Goal: Task Accomplishment & Management: Complete application form

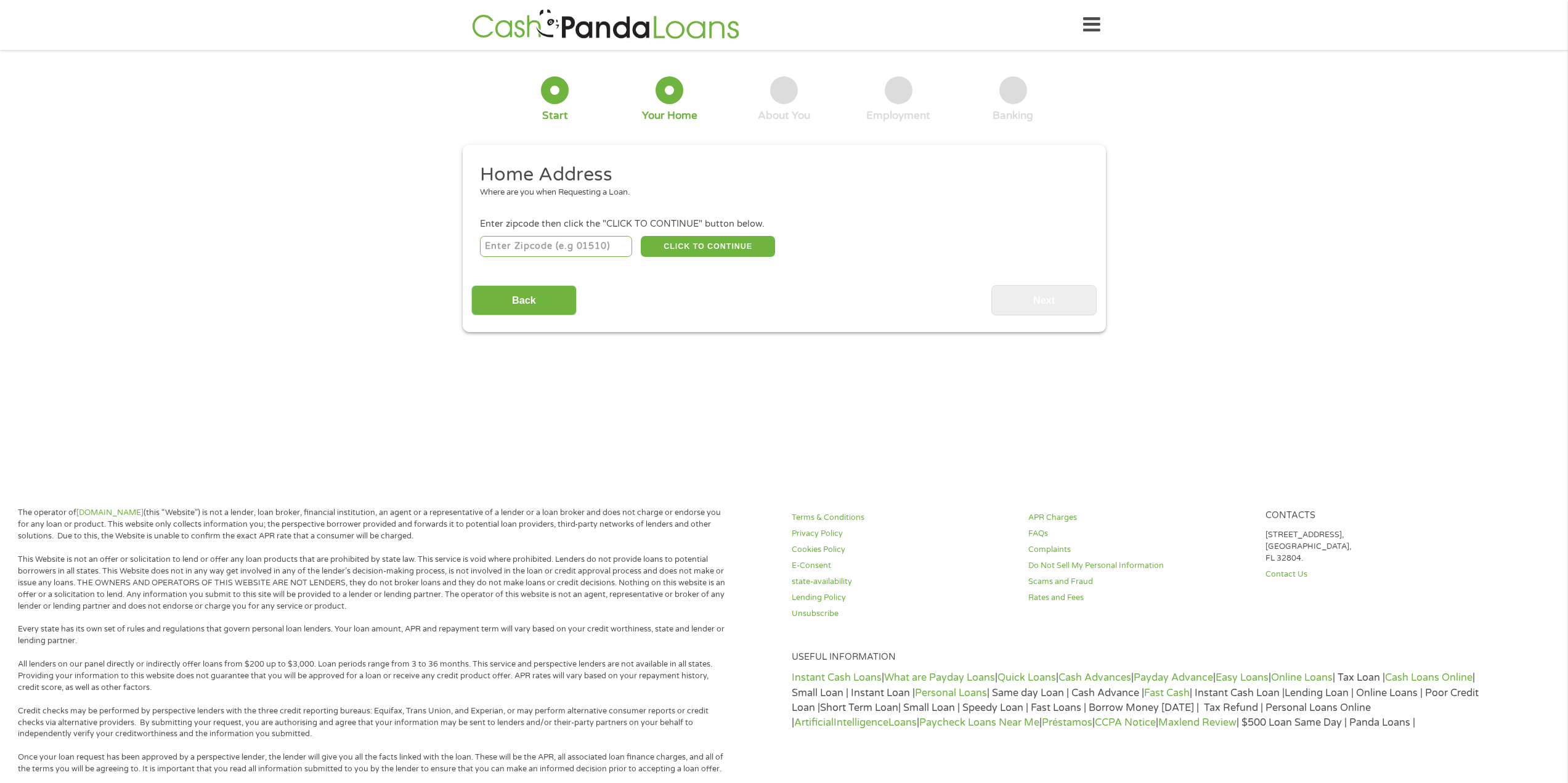
click at [525, 249] on input "number" at bounding box center [556, 246] width 152 height 21
type input "89115"
select select "[US_STATE]"
click at [668, 244] on button "CLICK TO CONTINUE" at bounding box center [708, 246] width 135 height 21
type input "89115"
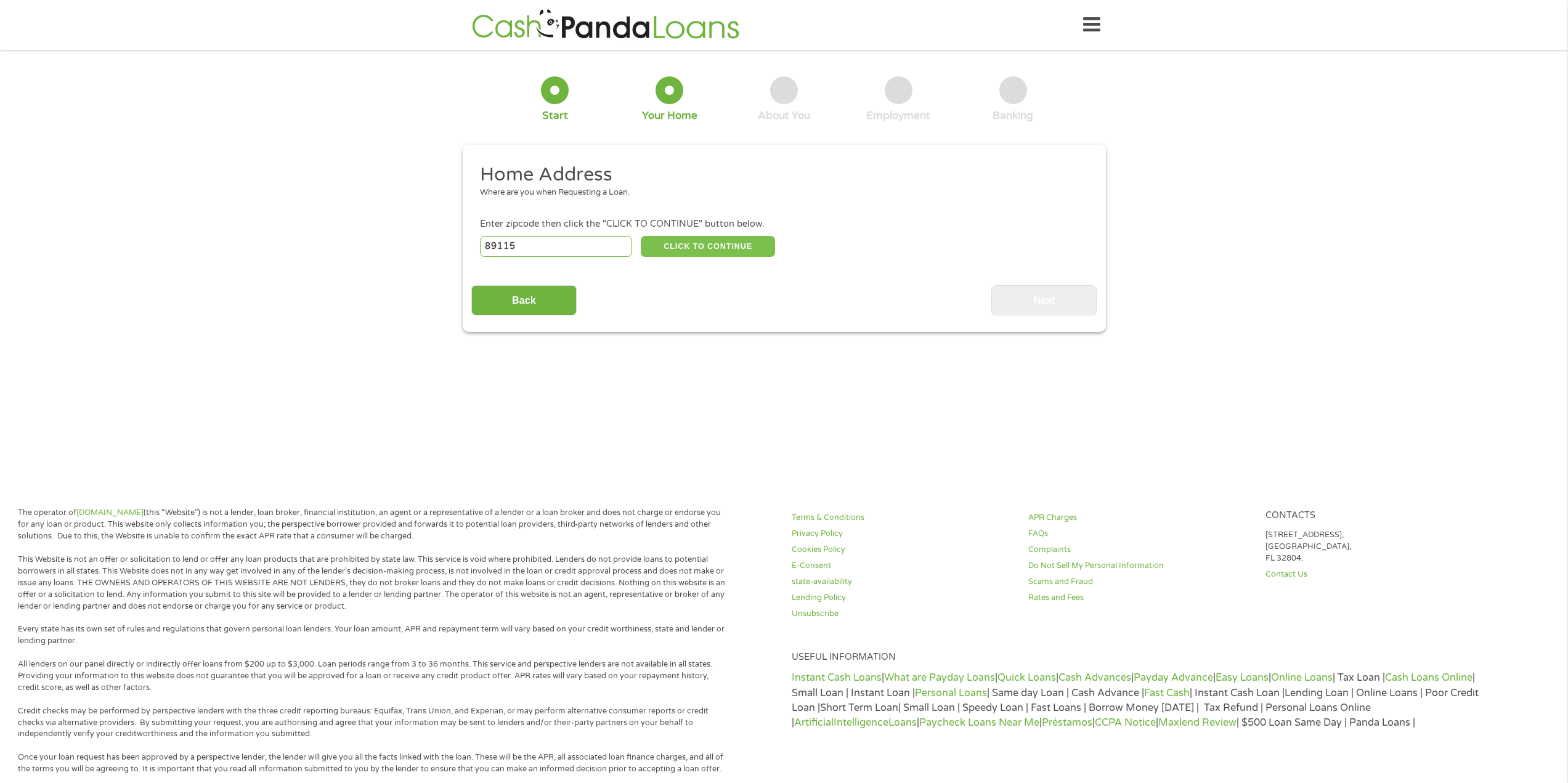
type input "[GEOGRAPHIC_DATA]"
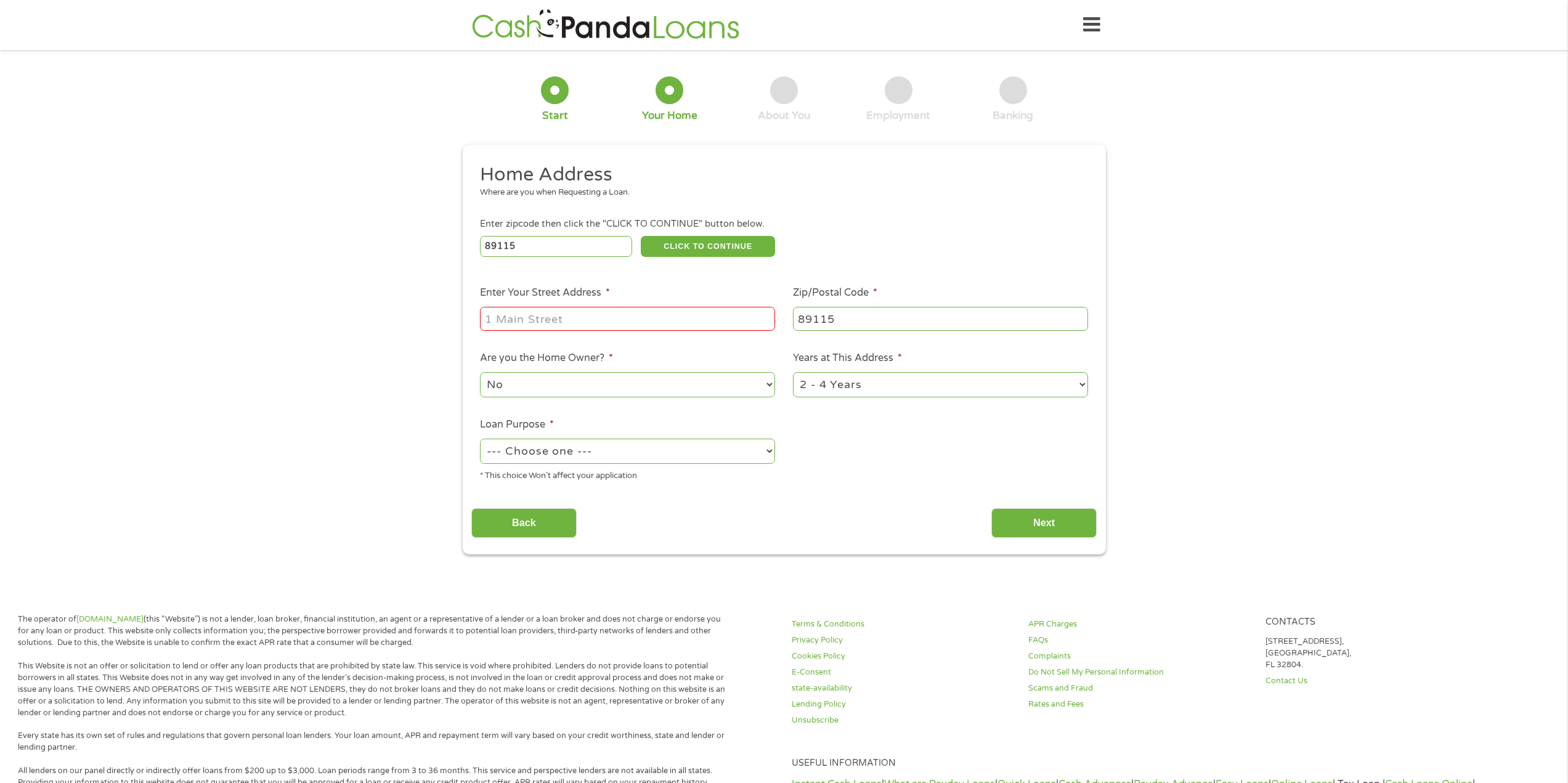
click at [597, 334] on ul "Home Address Where are you when Requesting a Loan. Enter zipcode then click the…" at bounding box center [784, 327] width 625 height 329
click at [600, 326] on input "Enter Your Street Address *" at bounding box center [627, 318] width 295 height 24
type input "[STREET_ADDRESS]"
click at [675, 456] on select "--- Choose one --- Pay Bills Debt Consolidation Home Improvement Major Purchase…" at bounding box center [627, 451] width 295 height 25
select select "other"
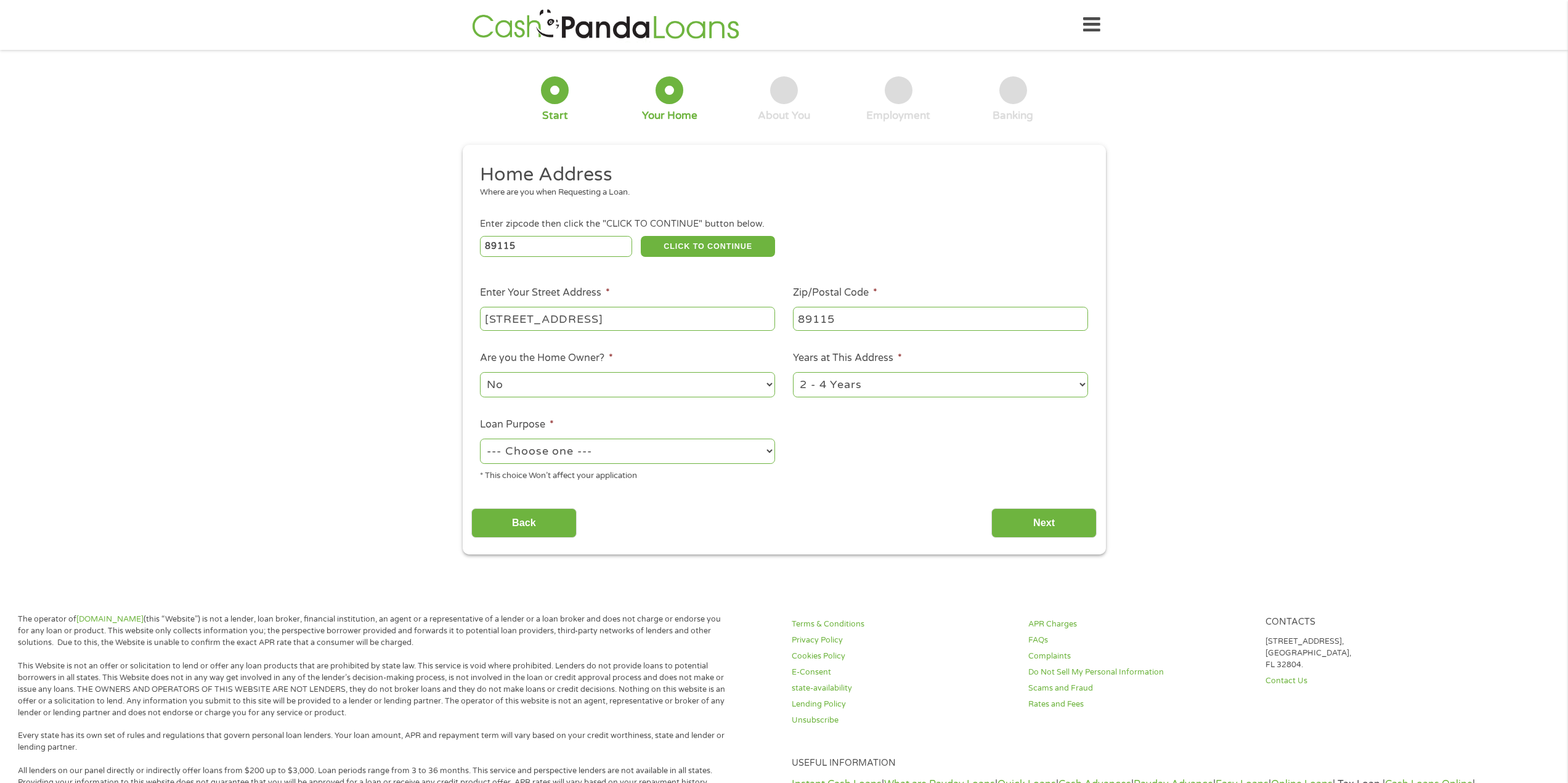
click at [480, 438] on select "--- Choose one --- Pay Bills Debt Consolidation Home Improvement Major Purchase…" at bounding box center [627, 451] width 295 height 25
click at [841, 384] on select "1 Year or less 1 - 2 Years 2 - 4 Years Over 4 Years" at bounding box center [941, 385] width 295 height 25
select select "60months"
click at [793, 373] on select "1 Year or less 1 - 2 Years 2 - 4 Years Over 4 Years" at bounding box center [941, 385] width 295 height 25
click at [1016, 518] on input "Next" at bounding box center [1044, 524] width 105 height 30
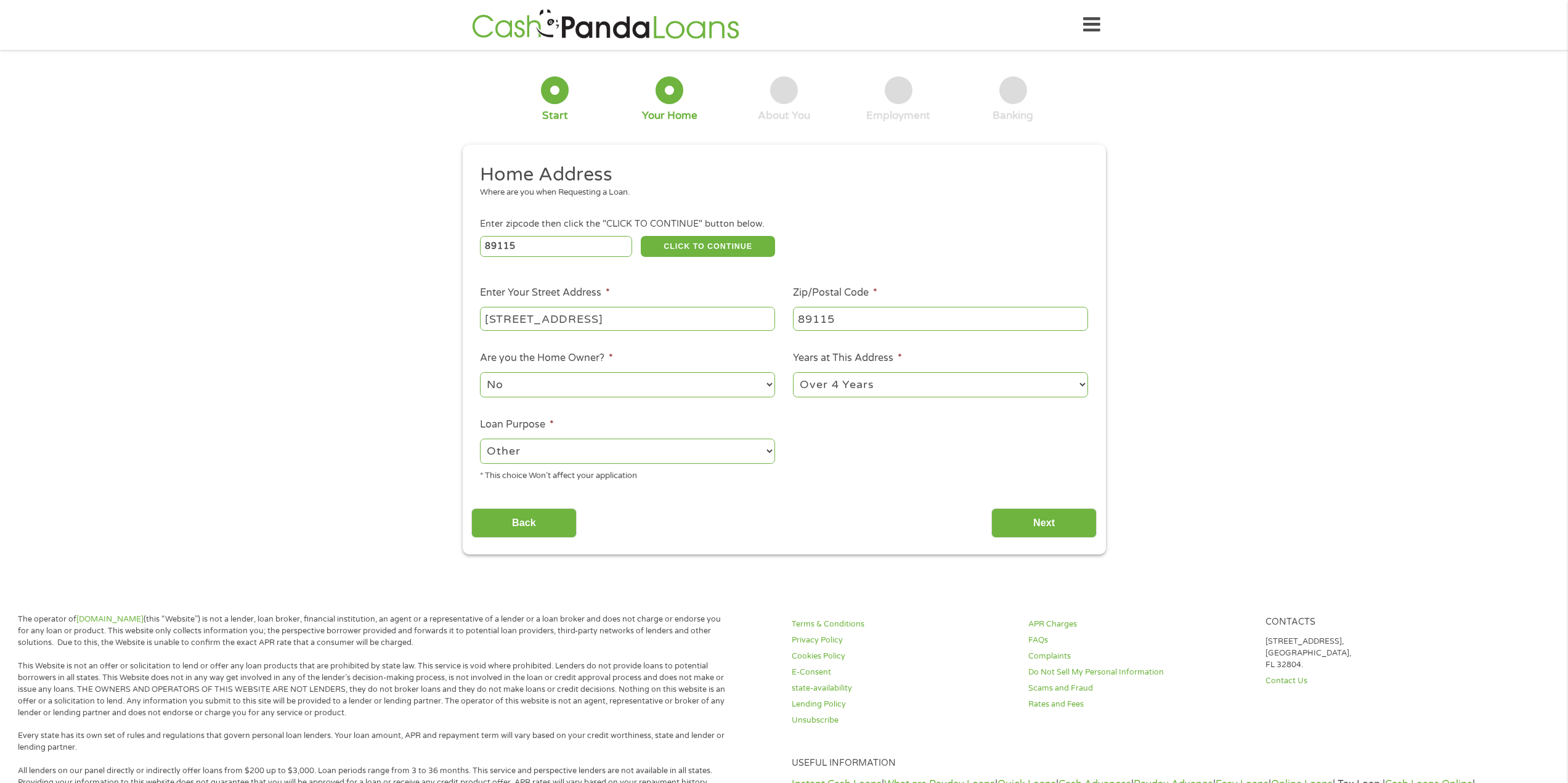
scroll to position [5, 5]
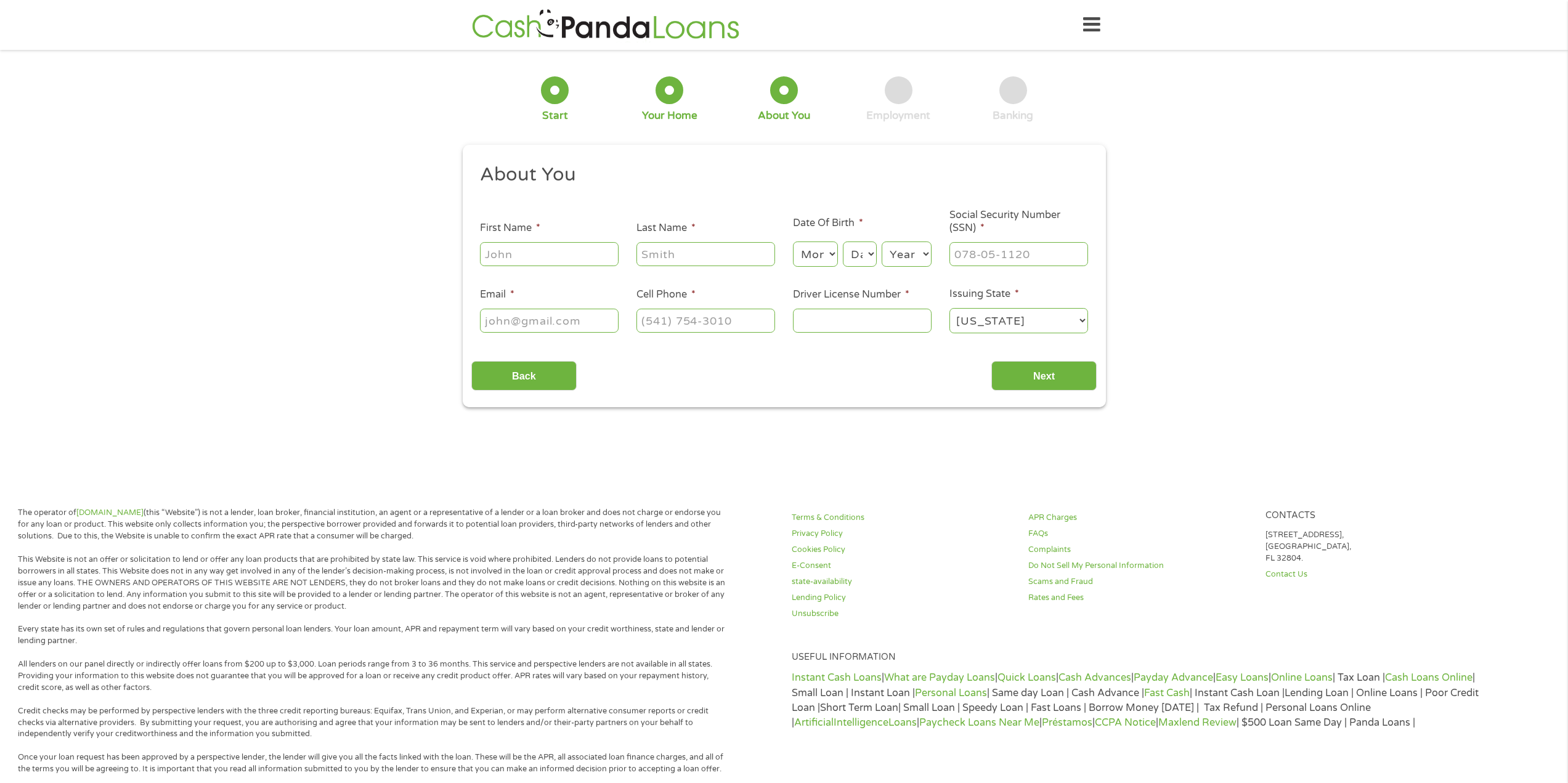
click at [561, 264] on input "First Name *" at bounding box center [549, 254] width 139 height 24
type input "[PERSON_NAME]"
type input "Dometita"
type input "[PERSON_NAME][EMAIL_ADDRESS][DOMAIN_NAME]"
type input "[PHONE_NUMBER]"
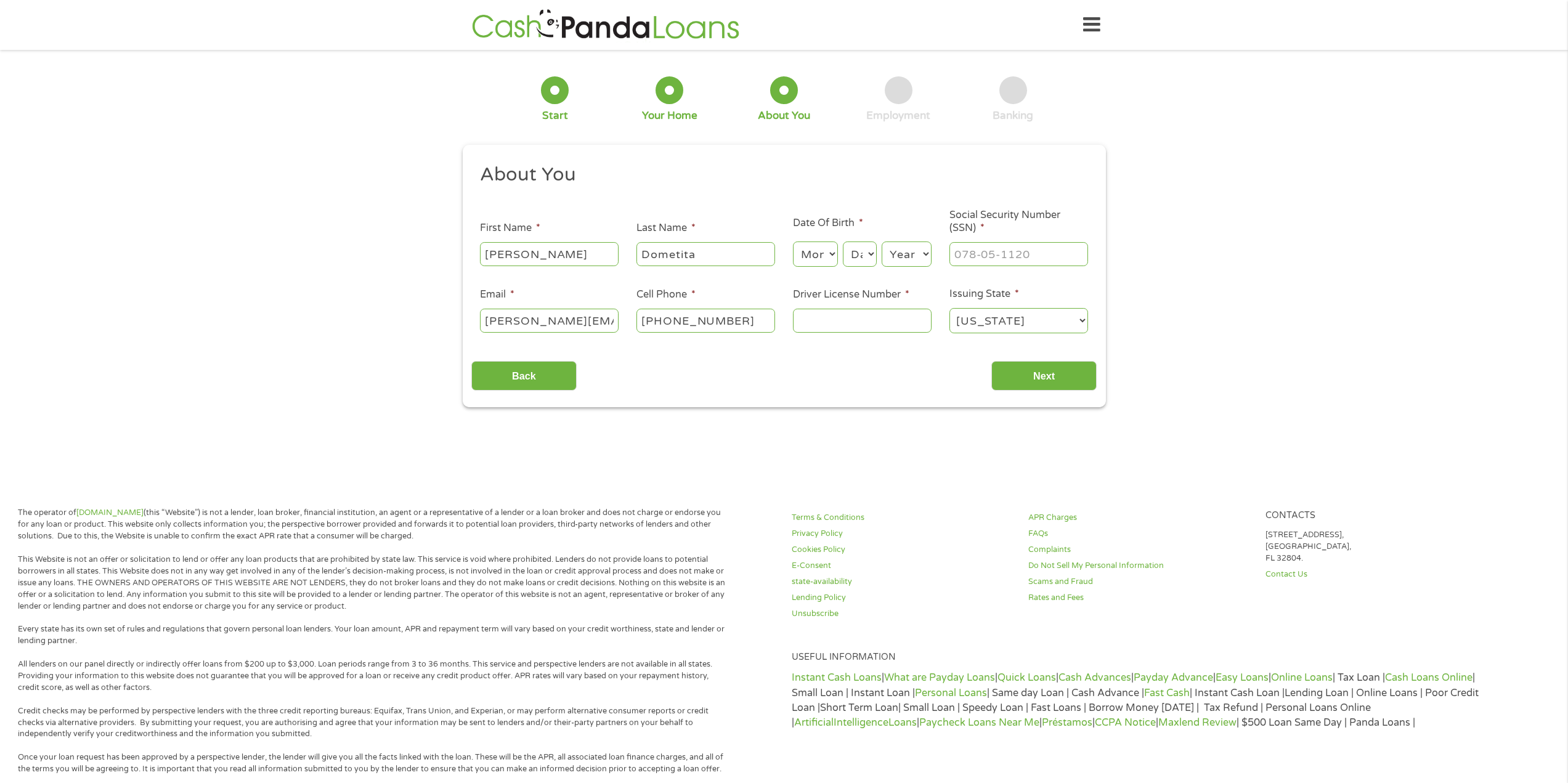
click at [816, 246] on select "Month 1 2 3 4 5 6 7 8 9 10 11 12" at bounding box center [815, 254] width 45 height 25
select select "12"
click at [793, 241] on select "Month 1 2 3 4 5 6 7 8 9 10 11 12" at bounding box center [815, 254] width 45 height 25
click at [852, 252] on select "Day 1 2 3 4 5 6 7 8 9 10 11 12 13 14 15 16 17 18 19 20 21 22 23 24 25 26 27 28 …" at bounding box center [860, 254] width 33 height 25
select select "5"
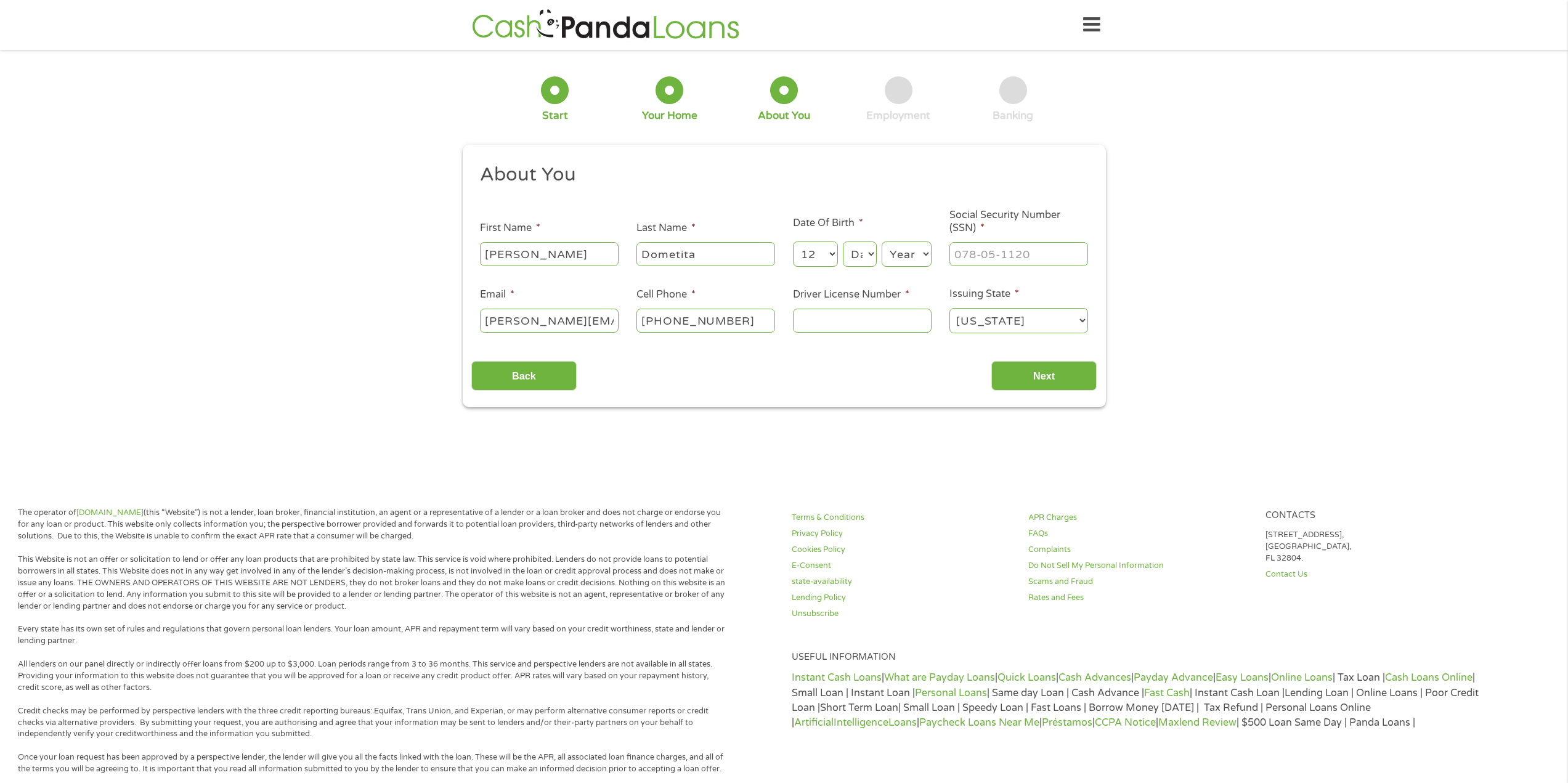
click at [843, 241] on select "Day 1 2 3 4 5 6 7 8 9 10 11 12 13 14 15 16 17 18 19 20 21 22 23 24 25 26 27 28 …" at bounding box center [860, 254] width 33 height 25
click at [905, 267] on div "Year Year [DATE] 2006 2005 2004 2003 2002 2001 2000 1999 1998 1997 1996 1995 19…" at bounding box center [907, 254] width 50 height 29
click at [908, 258] on select "Year [DATE] 2006 2005 2004 2003 2002 2001 2000 1999 1998 1997 1996 1995 1994 19…" at bounding box center [907, 254] width 50 height 25
select select "1996"
click at [882, 241] on select "Year [DATE] 2006 2005 2004 2003 2002 2001 2000 1999 1998 1997 1996 1995 1994 19…" at bounding box center [907, 254] width 50 height 25
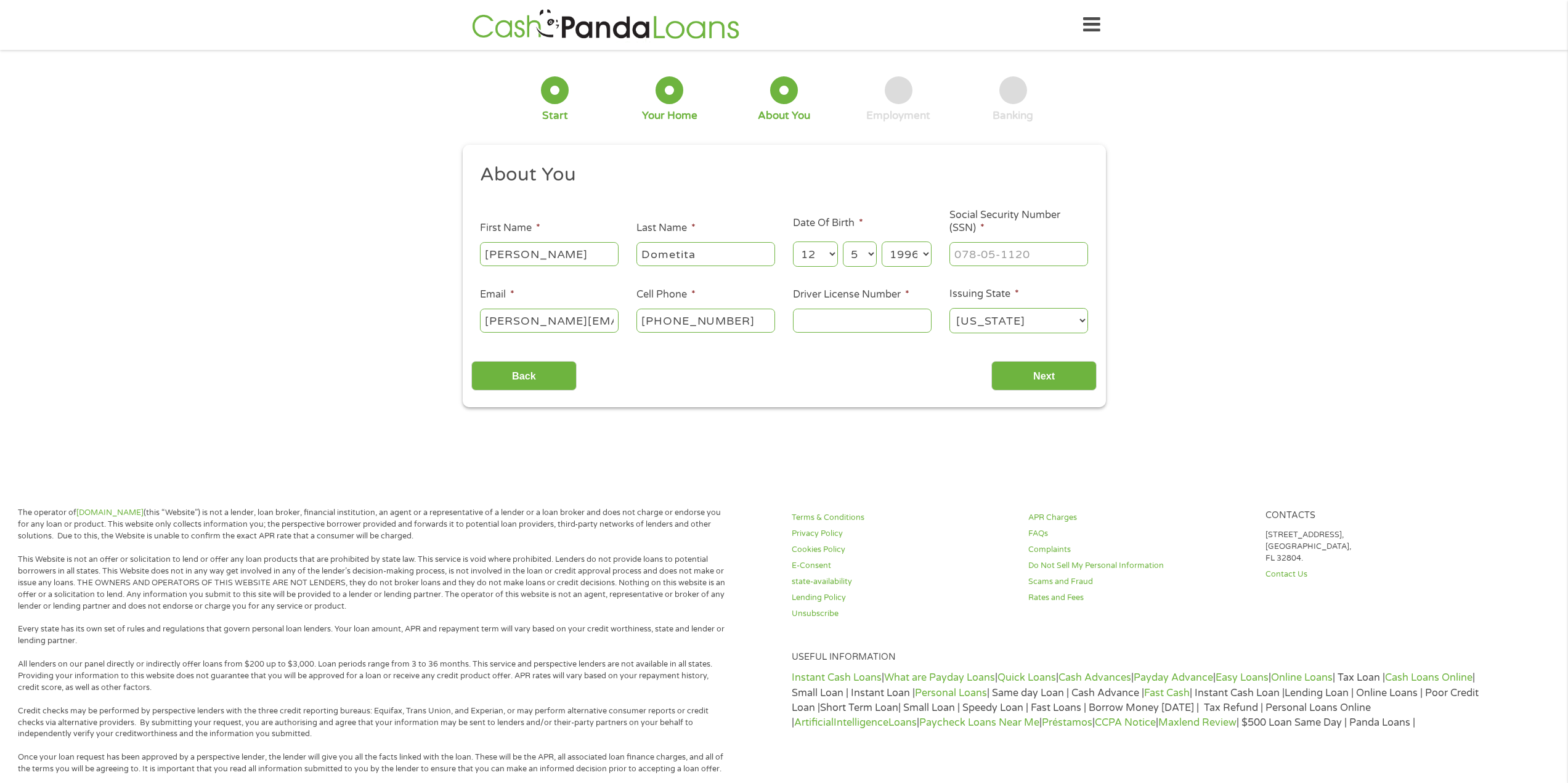
click at [860, 317] on input "Driver License Number *" at bounding box center [862, 320] width 139 height 24
type input "1405427935"
click at [1017, 254] on input "___-__-____" at bounding box center [1019, 254] width 139 height 24
type input "095-53-6013"
click at [1026, 366] on input "Next" at bounding box center [1044, 376] width 105 height 30
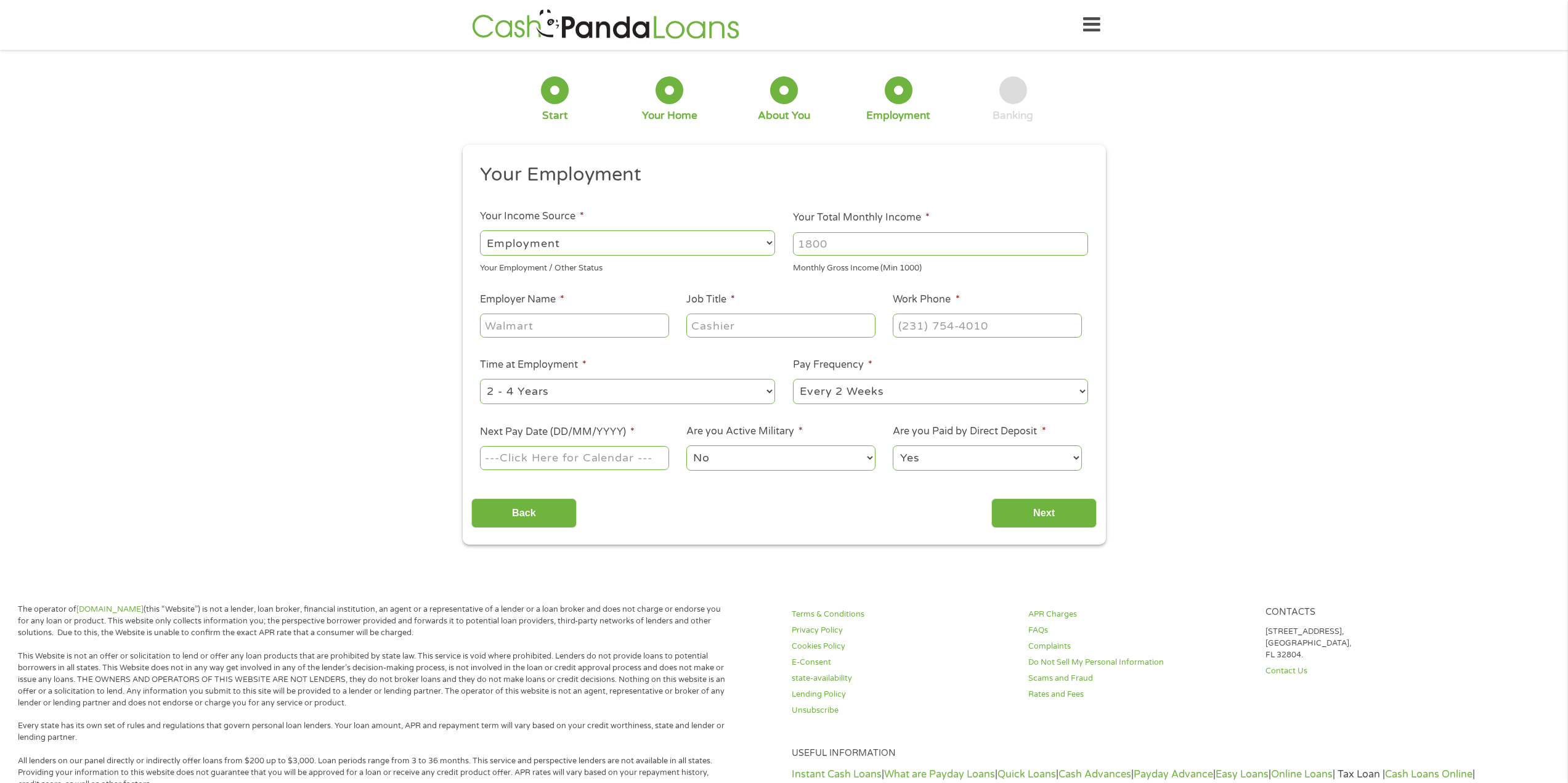
click at [862, 251] on input "Your Total Monthly Income *" at bounding box center [941, 244] width 295 height 24
type input "4886"
click at [579, 328] on input "Employer Name *" at bounding box center [574, 325] width 188 height 24
click at [549, 328] on input "Xt" at bounding box center [574, 325] width 188 height 24
type input "Xtreme Manufacturing"
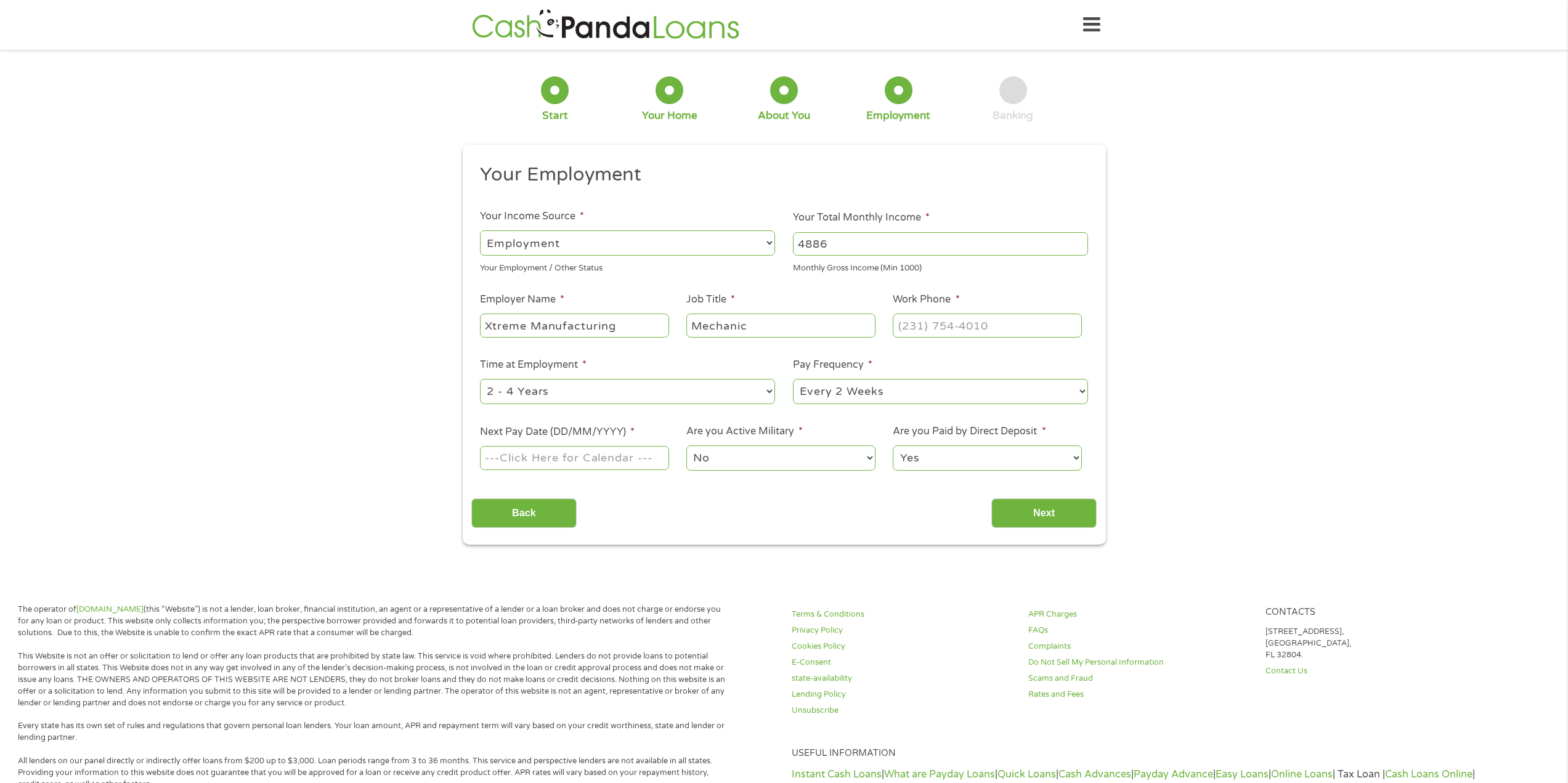
type input "Mechanic"
type input "[PHONE_NUMBER]"
click at [645, 399] on select "--- Choose one --- 1 Year or less 1 - 2 Years 2 - 4 Years Over 4 Years" at bounding box center [627, 391] width 295 height 25
select select "60months"
click at [480, 379] on select "--- Choose one --- 1 Year or less 1 - 2 Years 2 - 4 Years Over 4 Years" at bounding box center [627, 391] width 295 height 25
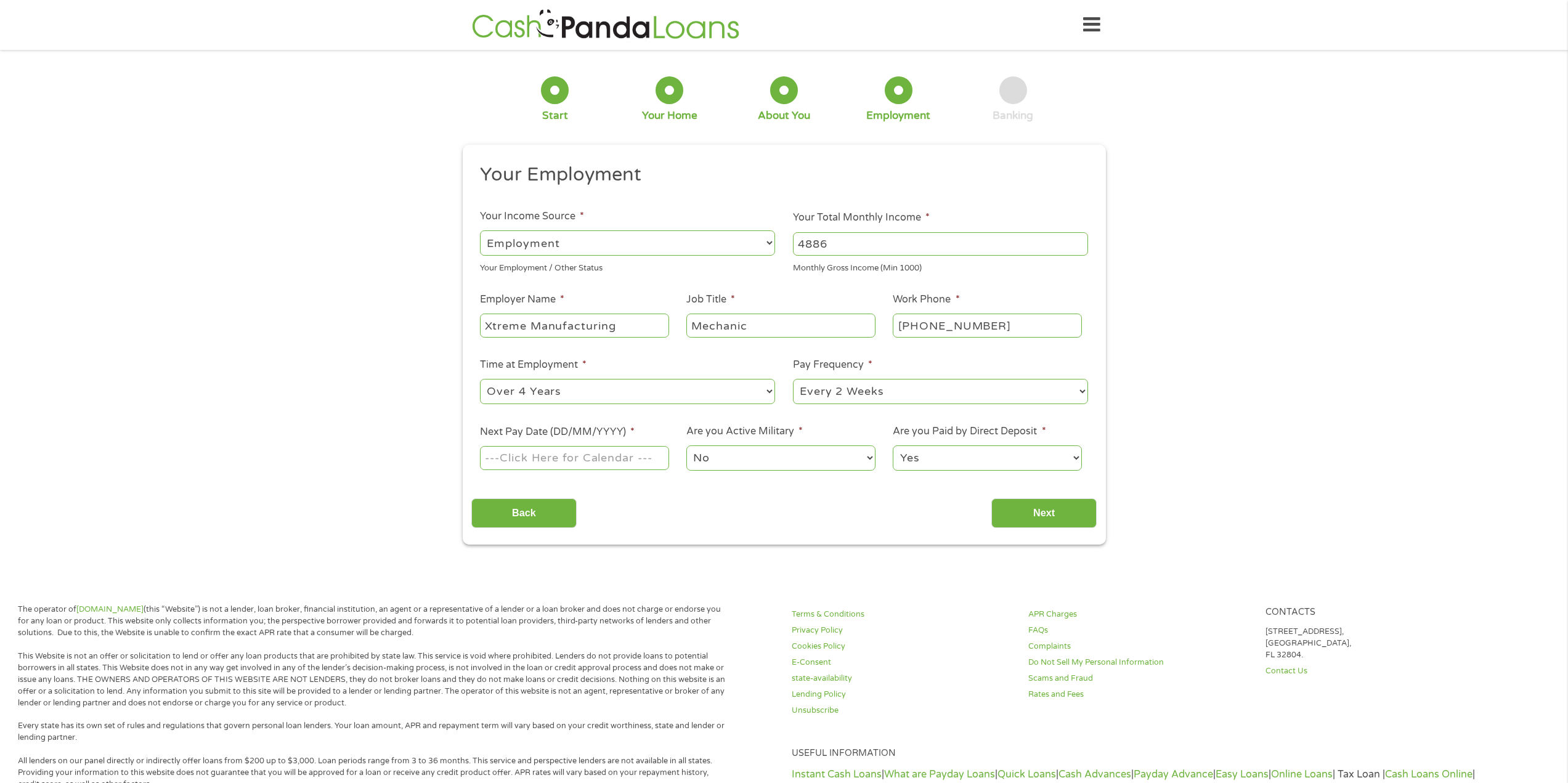
click at [845, 395] on select "--- Choose one --- Every 2 Weeks Every Week Monthly Semi-Monthly" at bounding box center [941, 391] width 295 height 25
select select "weekly"
click at [793, 379] on select "--- Choose one --- Every 2 Weeks Every Week Monthly Semi-Monthly" at bounding box center [941, 391] width 295 height 25
click at [563, 458] on body "Home Get Loan Offer How it works FAQs Blog Cash Loans Quick Loans Online Loans …" at bounding box center [784, 626] width 1568 height 1252
click at [631, 456] on input "Next Pay Date (DD/MM/YYYY) *" at bounding box center [574, 458] width 188 height 24
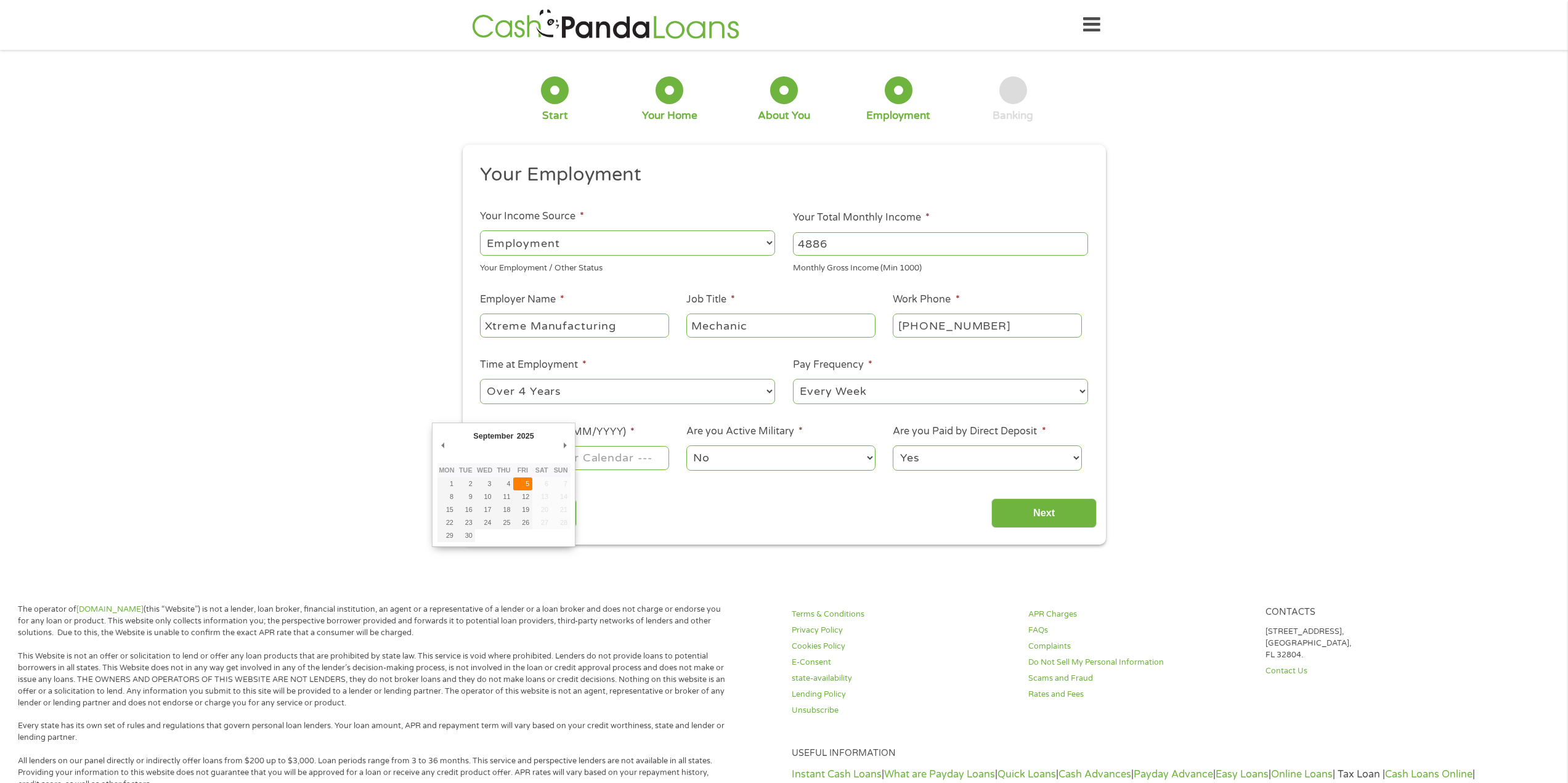
type input "[DATE]"
click at [1028, 508] on input "Next" at bounding box center [1044, 514] width 105 height 30
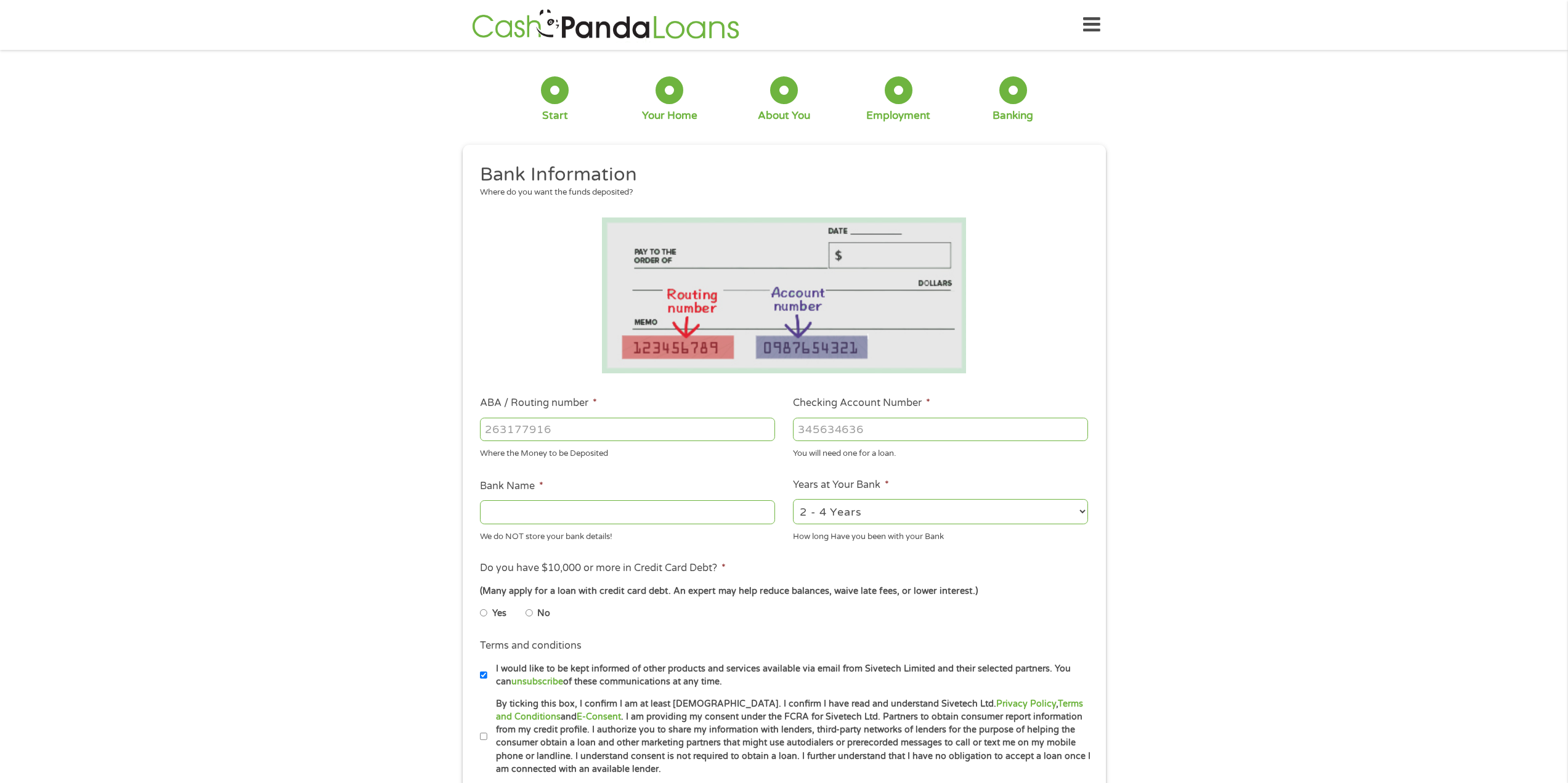
click at [597, 440] on input "ABA / Routing number *" at bounding box center [627, 429] width 295 height 24
type input "091302966"
type input "CHOICE FINANCIAL GROUP"
type input "2129792870795"
click at [528, 610] on input "No" at bounding box center [529, 613] width 7 height 20
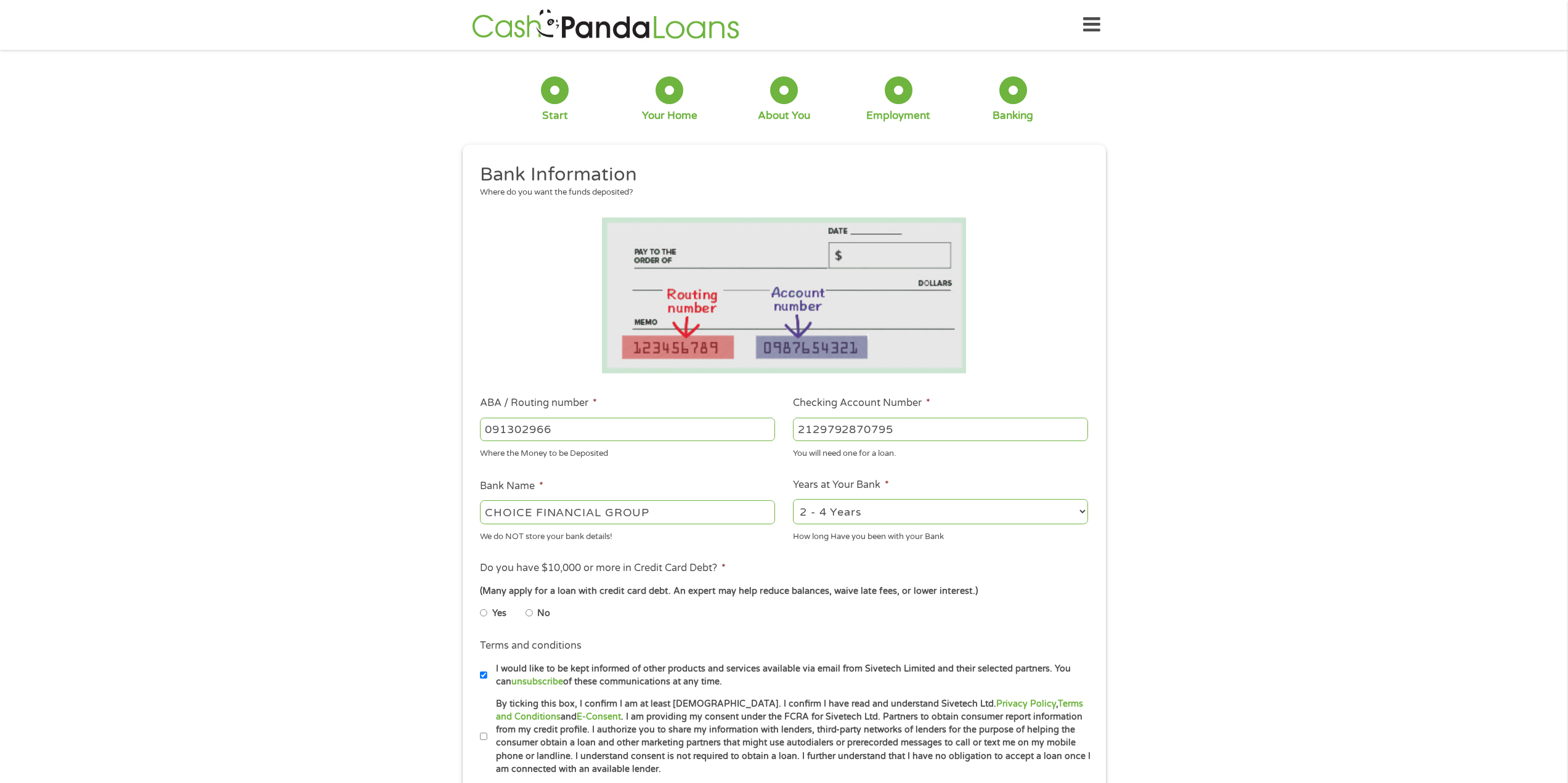
radio input "true"
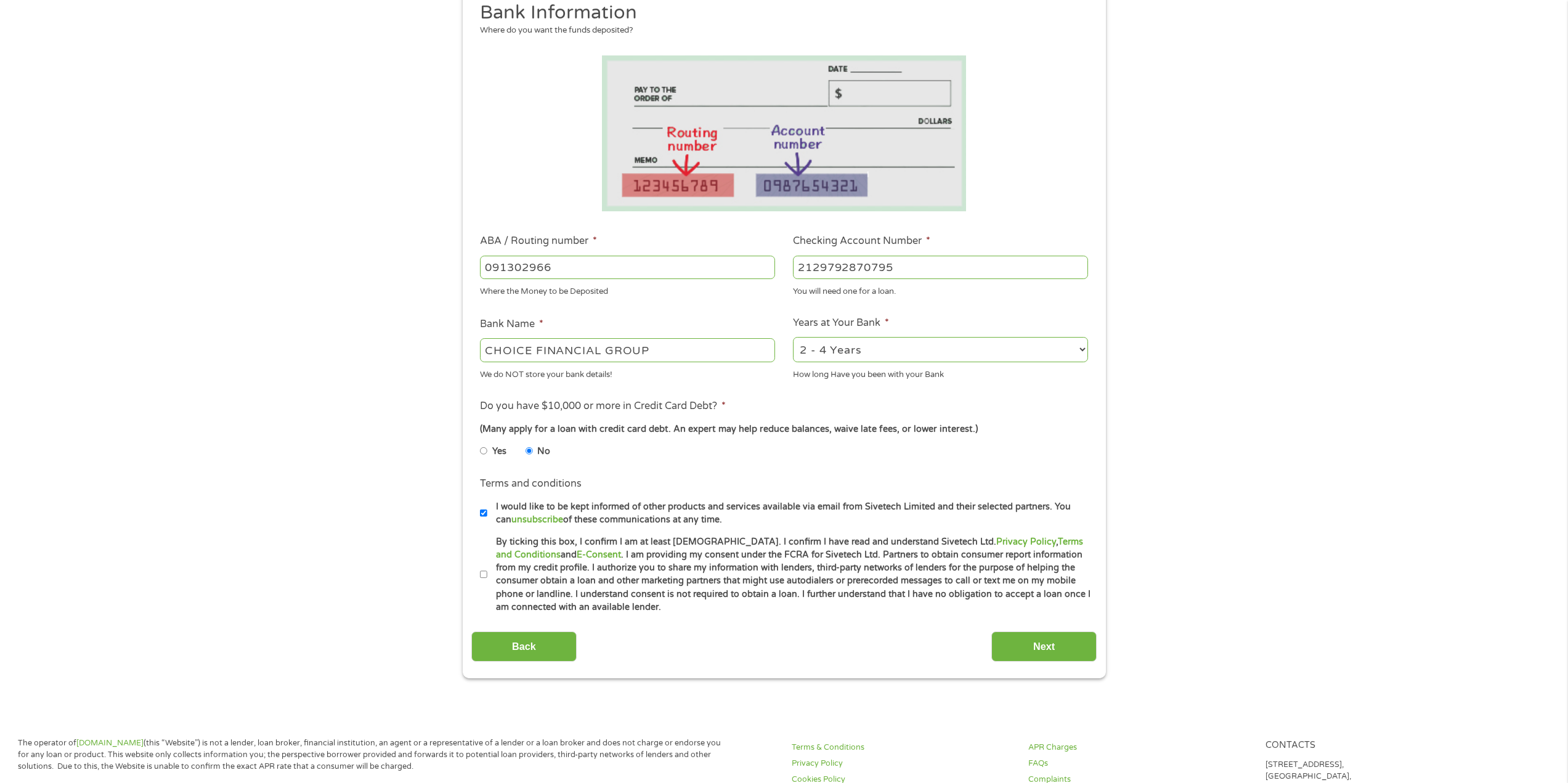
scroll to position [246, 0]
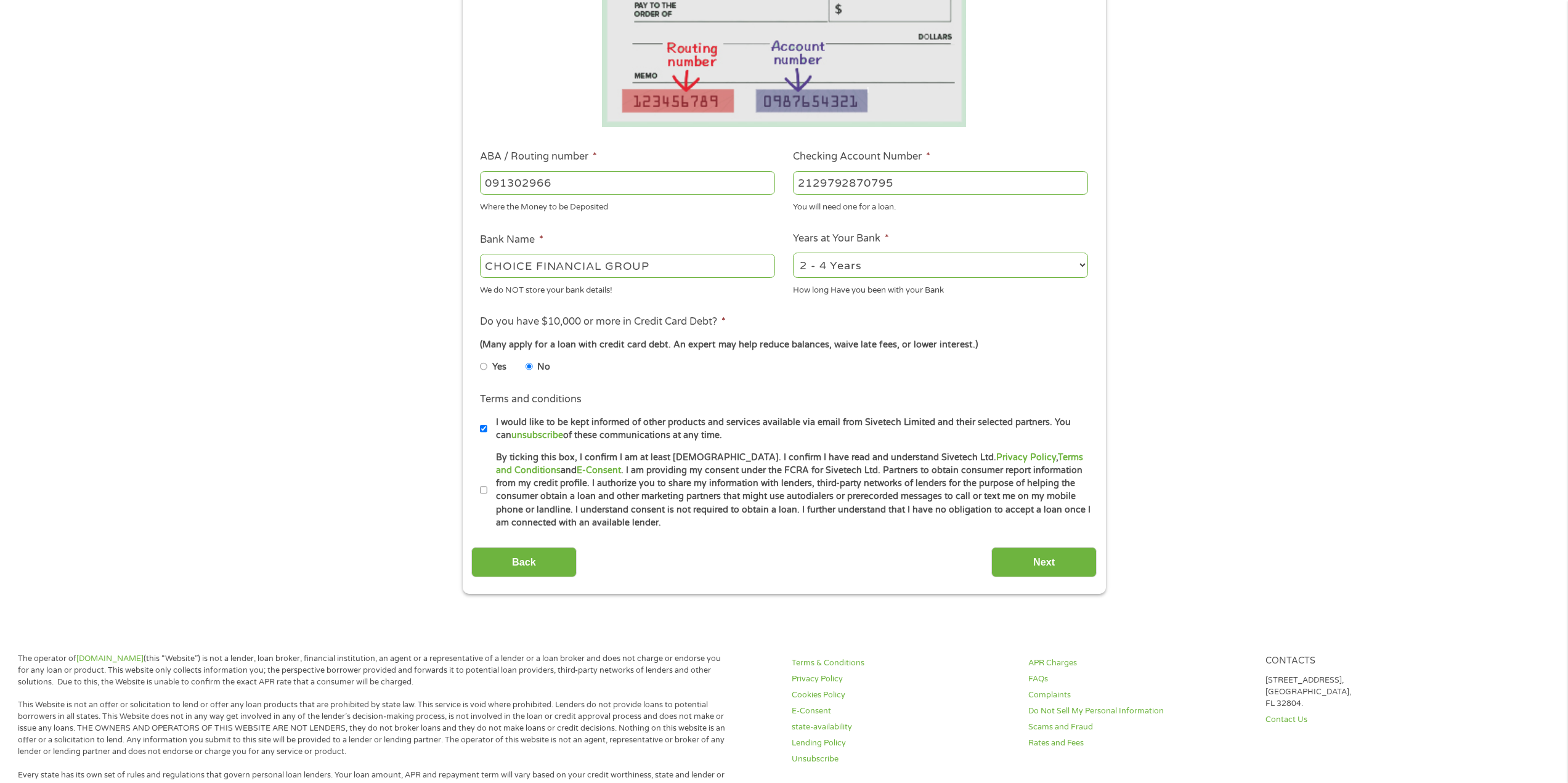
click at [478, 490] on li "Terms and conditions * By ticking this box, I confirm I am at least [DEMOGRAPHI…" at bounding box center [784, 491] width 625 height 79
click at [484, 490] on input "By ticking this box, I confirm I am at least [DEMOGRAPHIC_DATA]. I confirm I ha…" at bounding box center [484, 491] width 7 height 20
checkbox input "true"
click at [1001, 555] on input "Next" at bounding box center [1044, 562] width 105 height 30
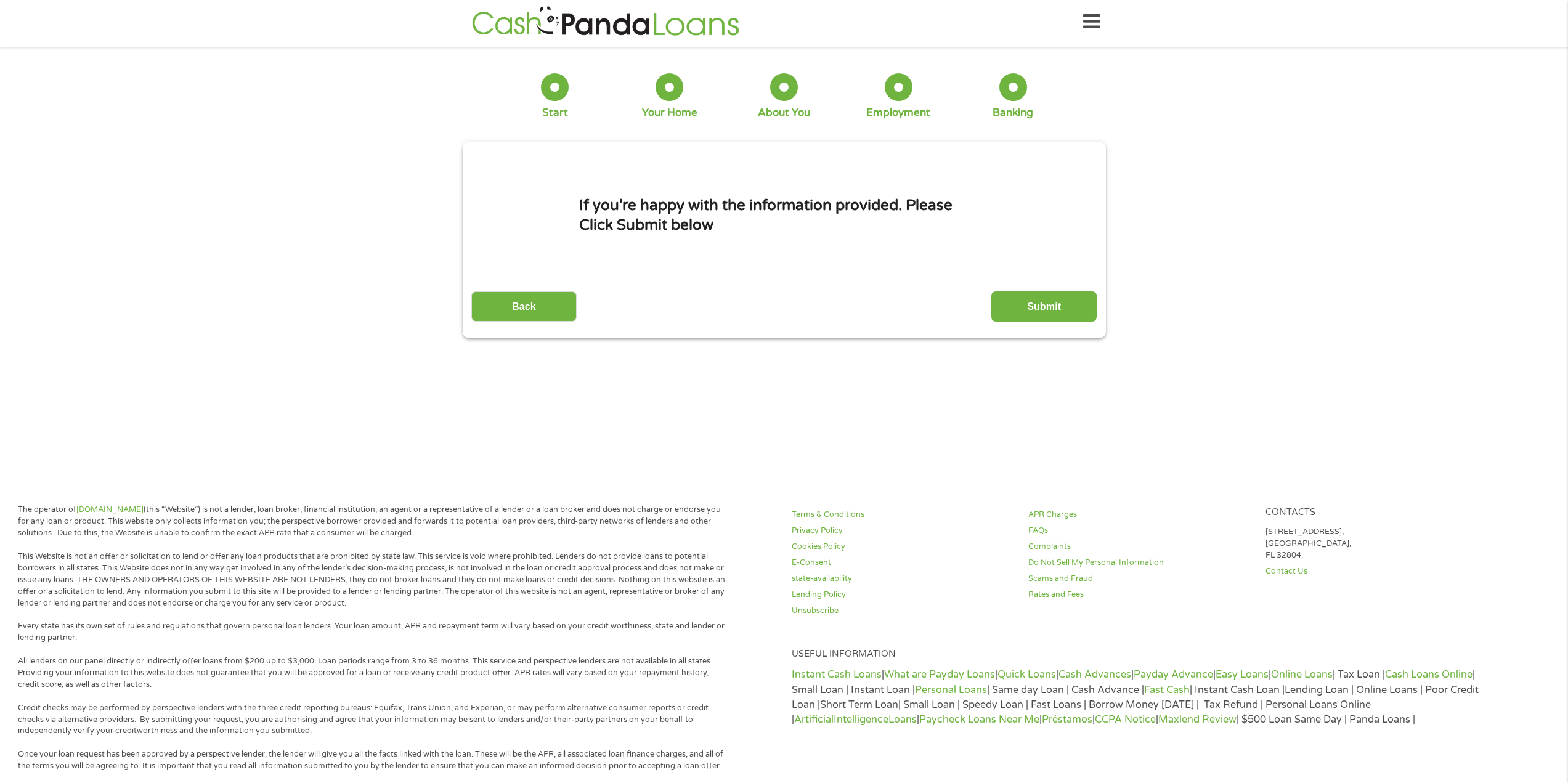
scroll to position [0, 0]
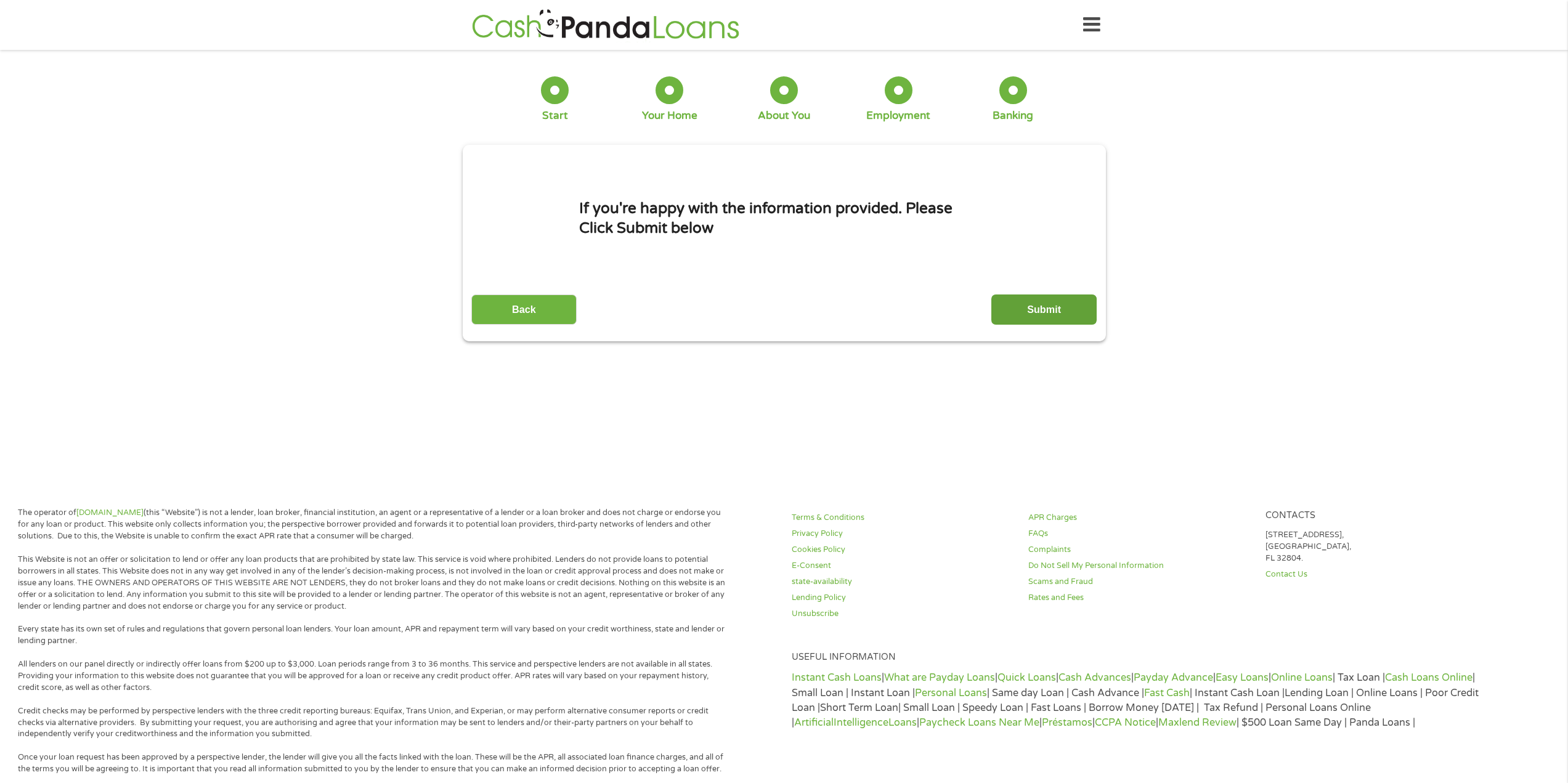
click at [1047, 316] on input "Submit" at bounding box center [1044, 309] width 105 height 30
